Goal: Navigation & Orientation: Find specific page/section

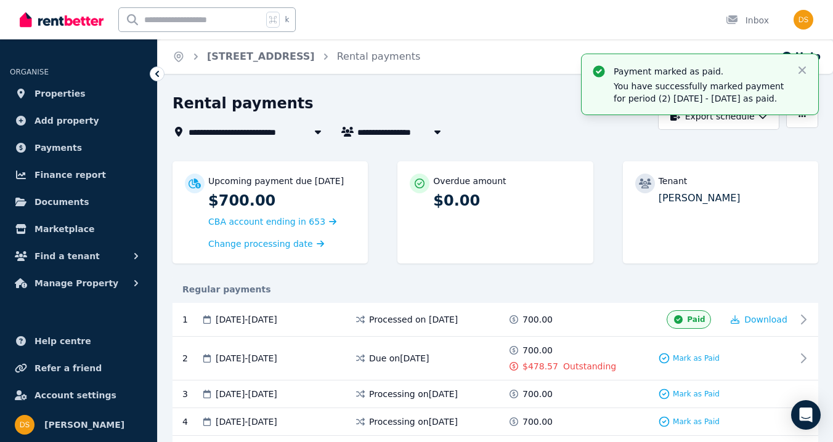
click at [253, 64] on ol "Home Room 1, 17 Old Canterbury Rd Rental payments" at bounding box center [296, 56] width 277 height 34
click at [271, 54] on link "Room 1, 17 Old Canterbury Rd" at bounding box center [261, 56] width 108 height 12
